Goal: Task Accomplishment & Management: Manage account settings

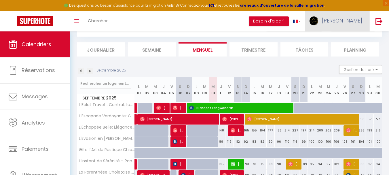
click at [342, 23] on link "[PERSON_NAME]" at bounding box center [338, 21] width 64 height 20
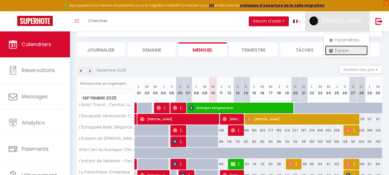
click at [340, 50] on link "Équipe" at bounding box center [346, 51] width 43 height 10
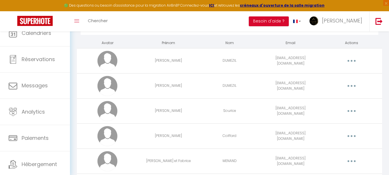
scroll to position [242, 0]
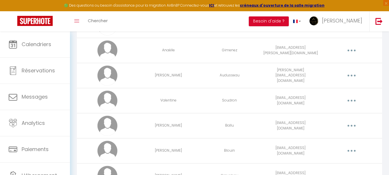
click at [348, 52] on button "button" at bounding box center [352, 50] width 16 height 9
click at [341, 67] on link "Editer" at bounding box center [337, 64] width 43 height 10
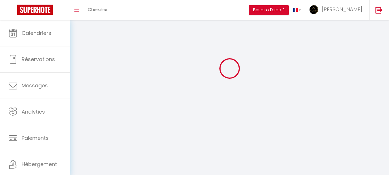
type input "Anaëlle"
type input "Gimenez"
type input "[EMAIL_ADDRESS][PERSON_NAME][DOMAIN_NAME]"
type textarea "[URL][DOMAIN_NAME]"
checkbox input "false"
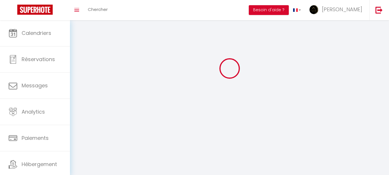
checkbox input "false"
checkbox input "true"
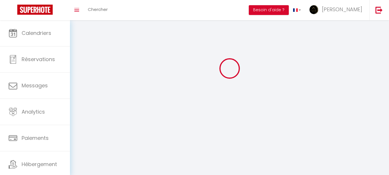
checkbox input "true"
checkbox input "false"
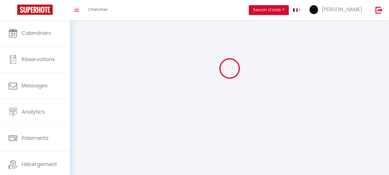
checkbox input "false"
select select
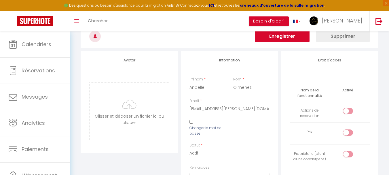
scroll to position [58, 0]
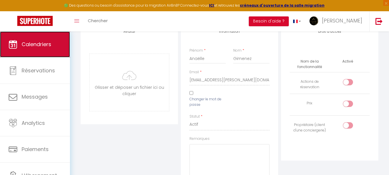
click at [39, 42] on span "Calendriers" at bounding box center [37, 44] width 30 height 7
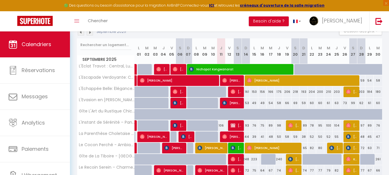
scroll to position [39, 0]
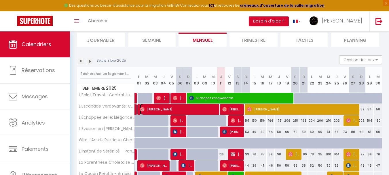
click at [168, 107] on span "[PERSON_NAME]" at bounding box center [179, 109] width 78 height 11
select select "OK"
select select "0"
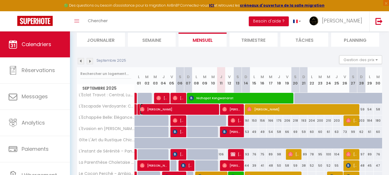
select select "1"
select select
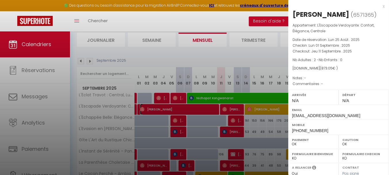
select select "46993"
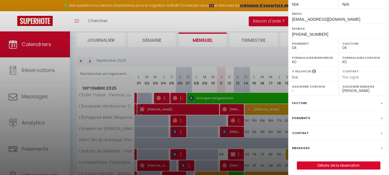
scroll to position [99, 0]
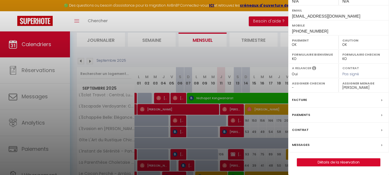
click at [301, 144] on label "Messages" at bounding box center [301, 145] width 18 height 6
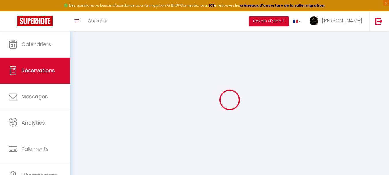
select select
checkbox input "false"
select select
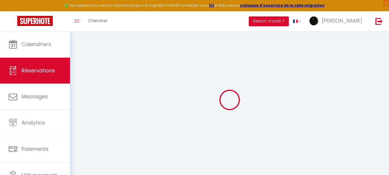
select select
checkbox input "false"
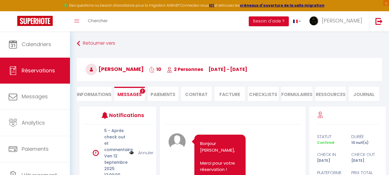
scroll to position [3642, 0]
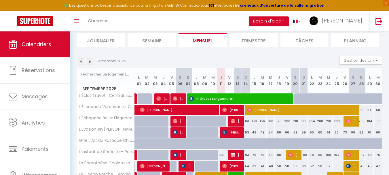
scroll to position [10, 0]
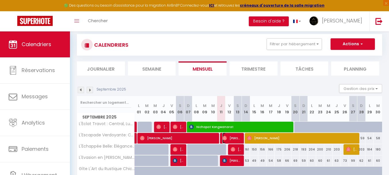
click at [238, 136] on span "[PERSON_NAME]" at bounding box center [233, 138] width 20 height 11
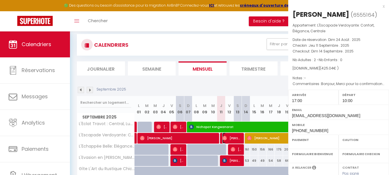
select select "OK"
select select "1"
select select "0"
select select "1"
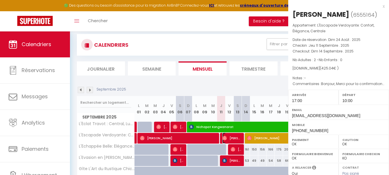
select select
select select "46993"
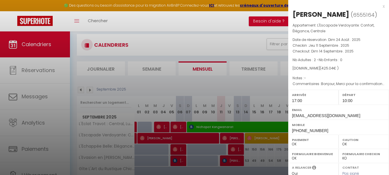
click at [244, 82] on div at bounding box center [194, 87] width 389 height 175
